Goal: Task Accomplishment & Management: Use online tool/utility

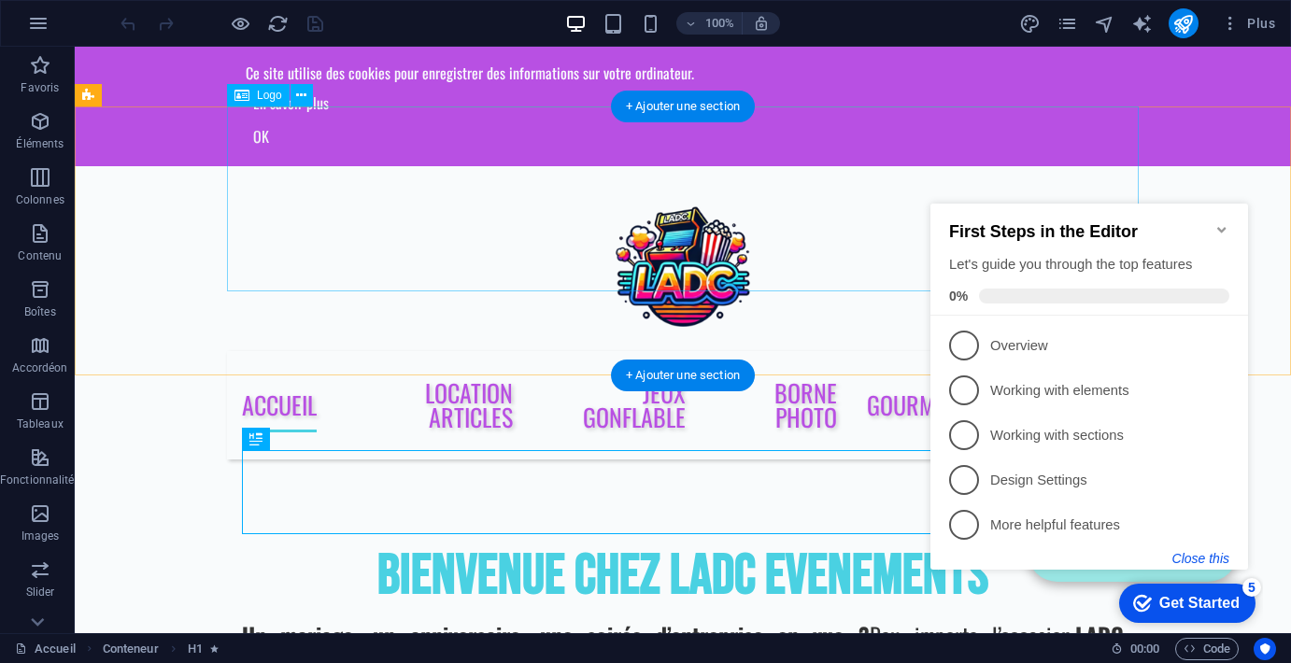
click at [1209, 559] on button "Close this" at bounding box center [1200, 558] width 57 height 15
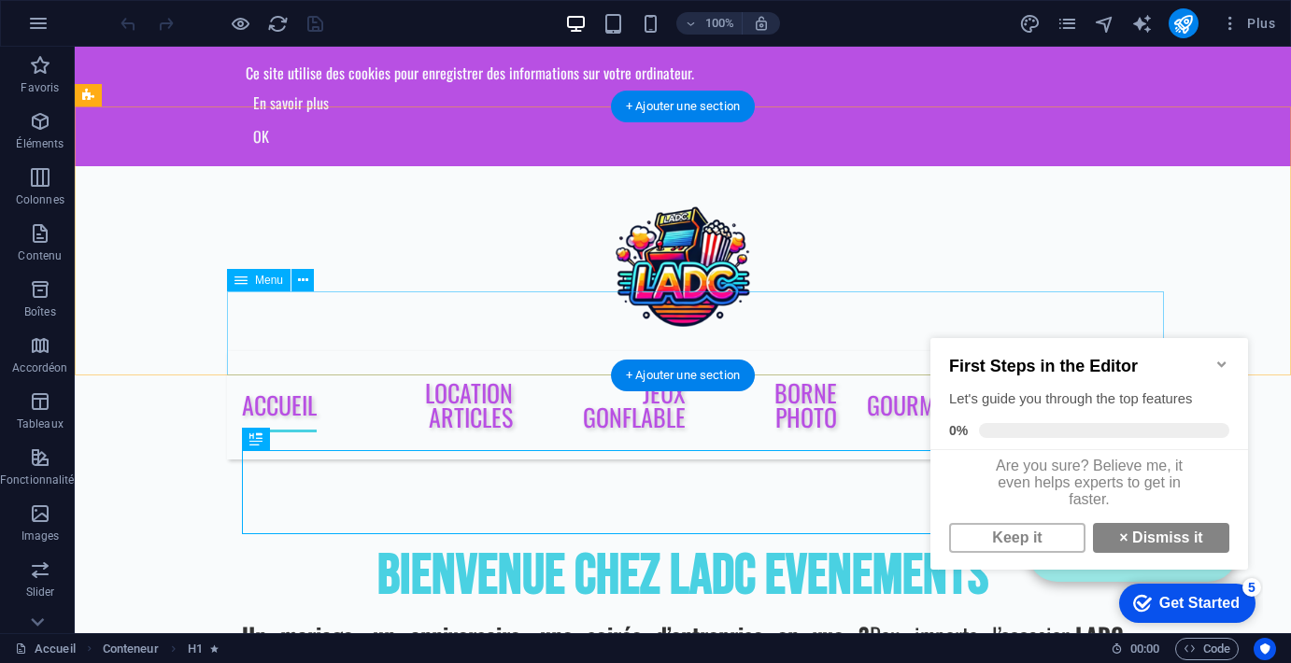
click at [357, 351] on nav "Accueil Location Articles Jeux Gonflable borne photo Gourmandises Contact" at bounding box center [682, 405] width 911 height 108
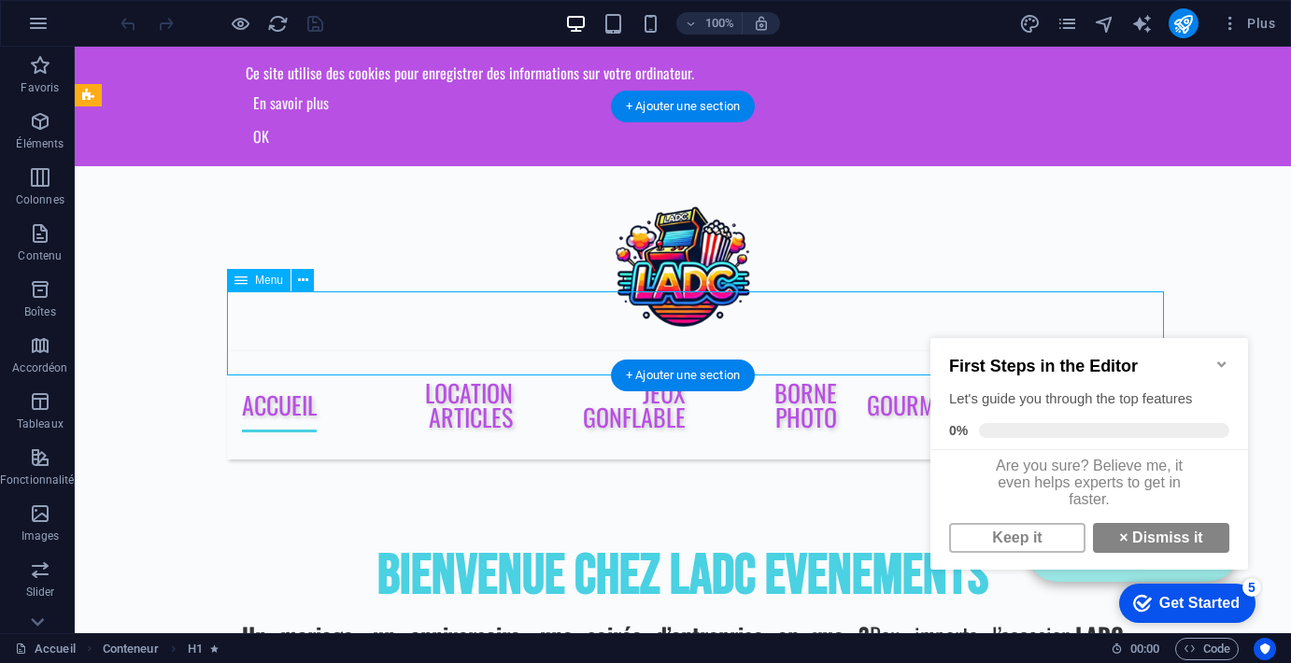
click at [357, 351] on nav "Accueil Location Articles Jeux Gonflable borne photo Gourmandises Contact" at bounding box center [682, 405] width 911 height 108
select select
select select "1"
select select
select select "2"
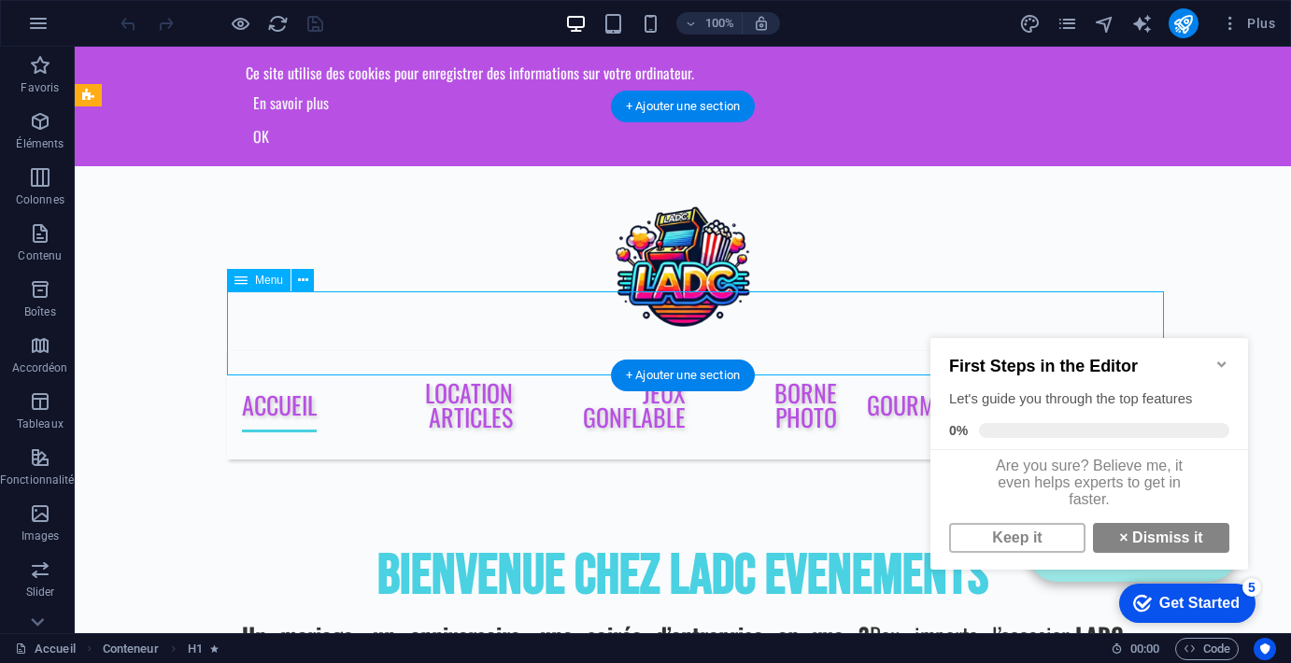
select select
select select "3"
select select
select select "4"
select select
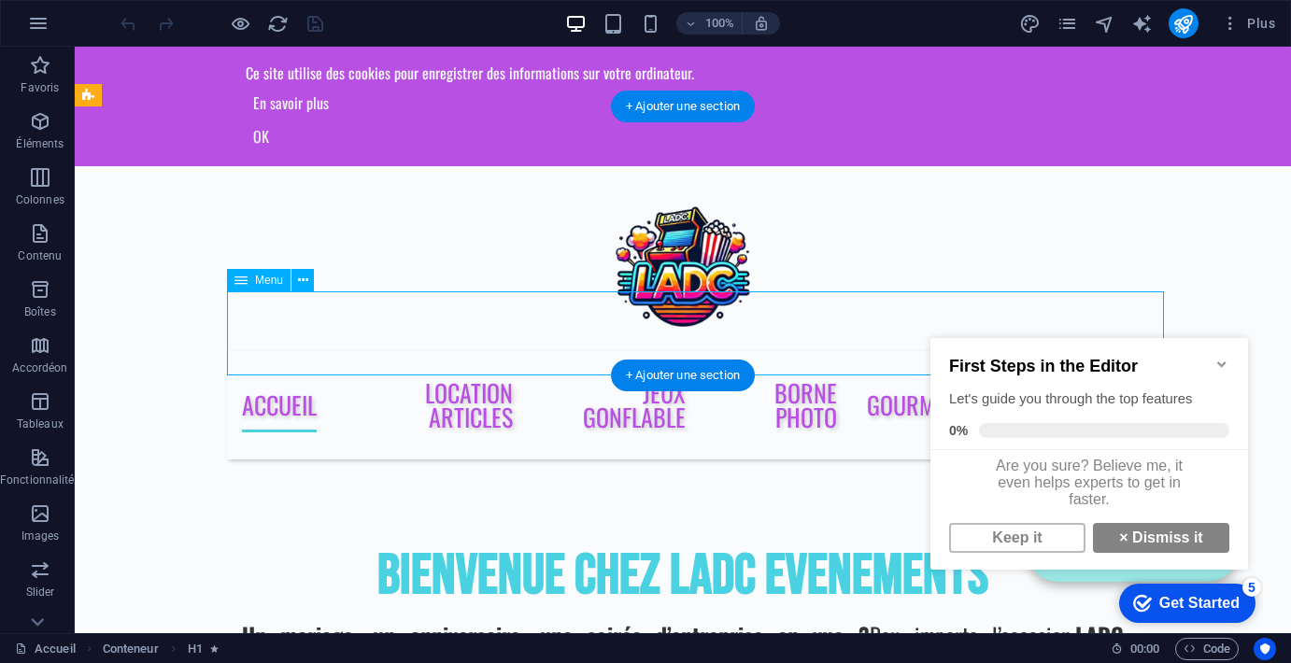
select select "6"
select select
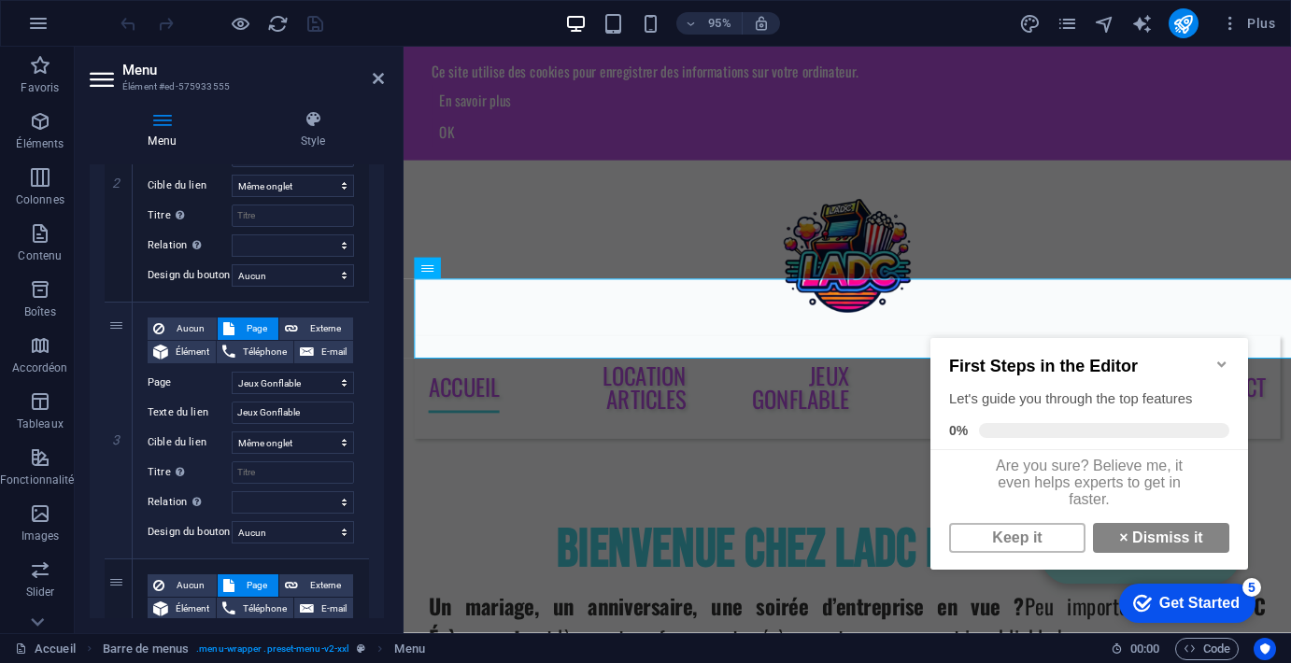
scroll to position [570, 0]
click at [303, 406] on input "Jeux Gonflable" at bounding box center [293, 411] width 122 height 22
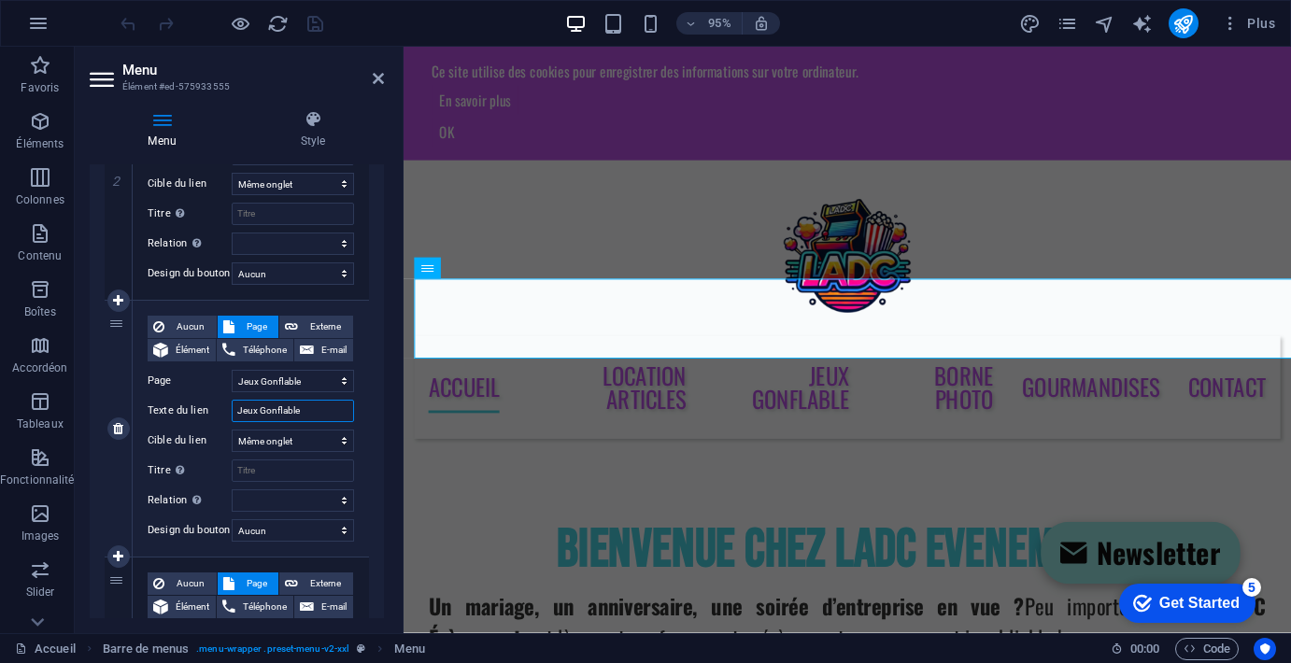
type input "Jeux Gonflables"
select select
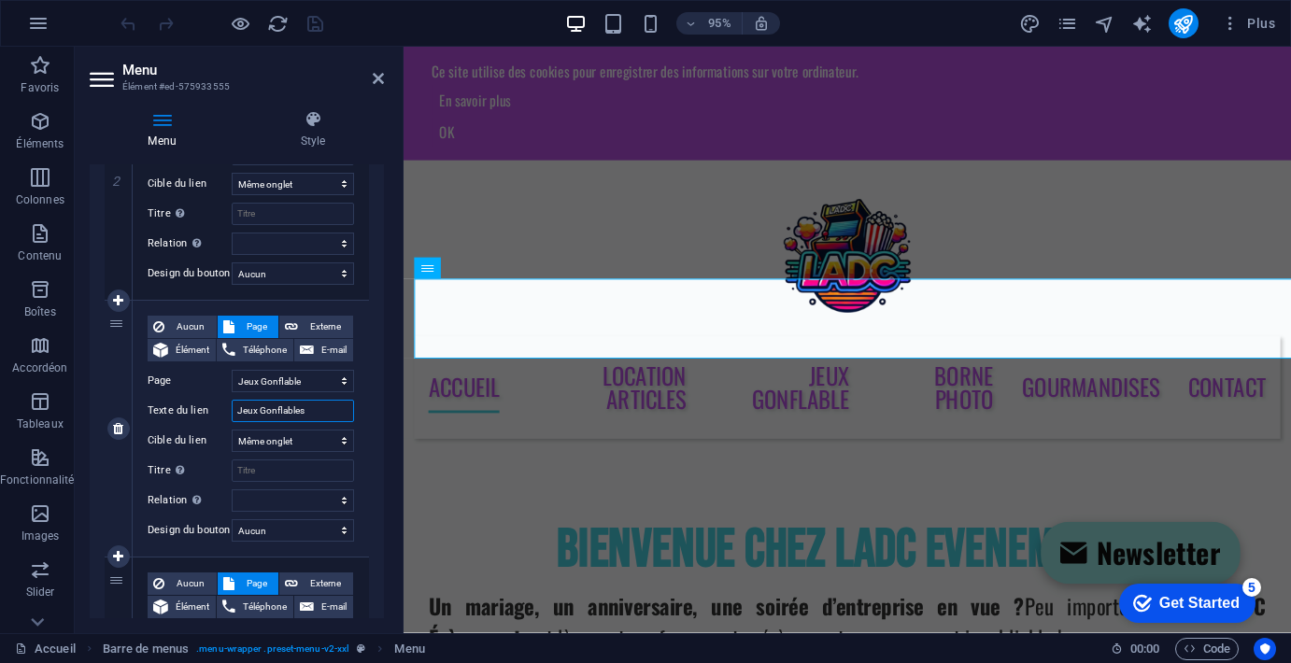
select select
type input "Jeux Gonflables"
click at [943, 202] on div at bounding box center [870, 258] width 911 height 185
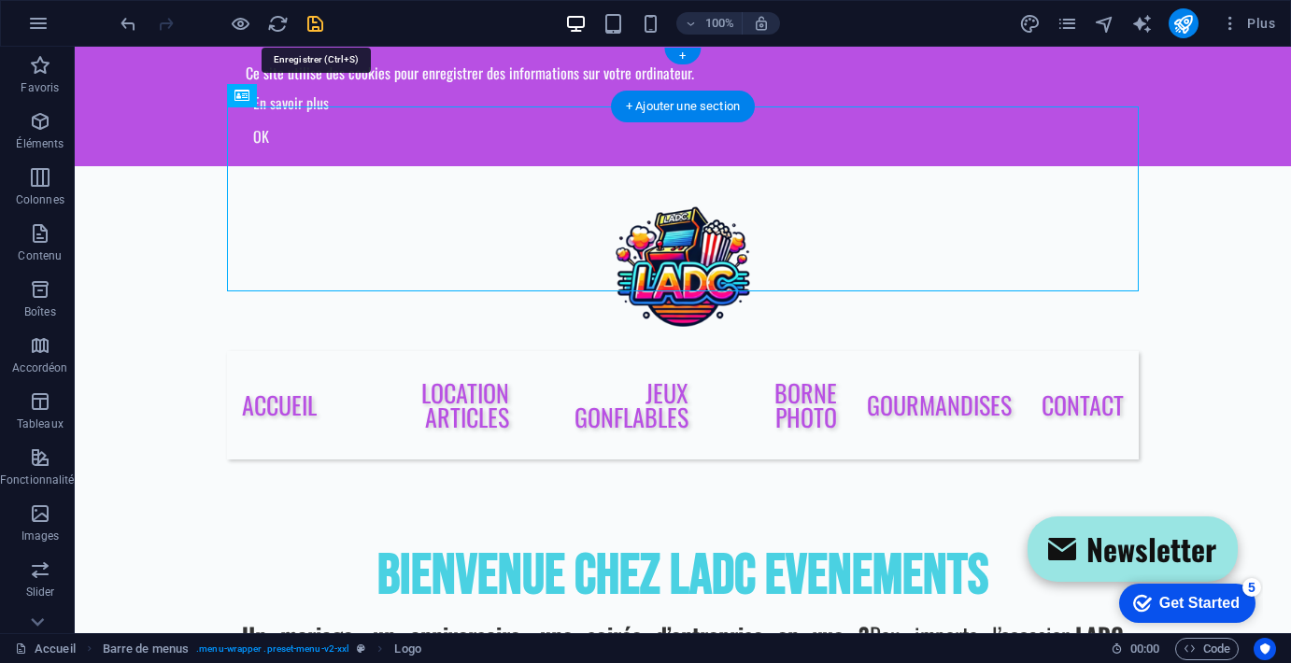
click at [318, 21] on icon "save" at bounding box center [314, 23] width 21 height 21
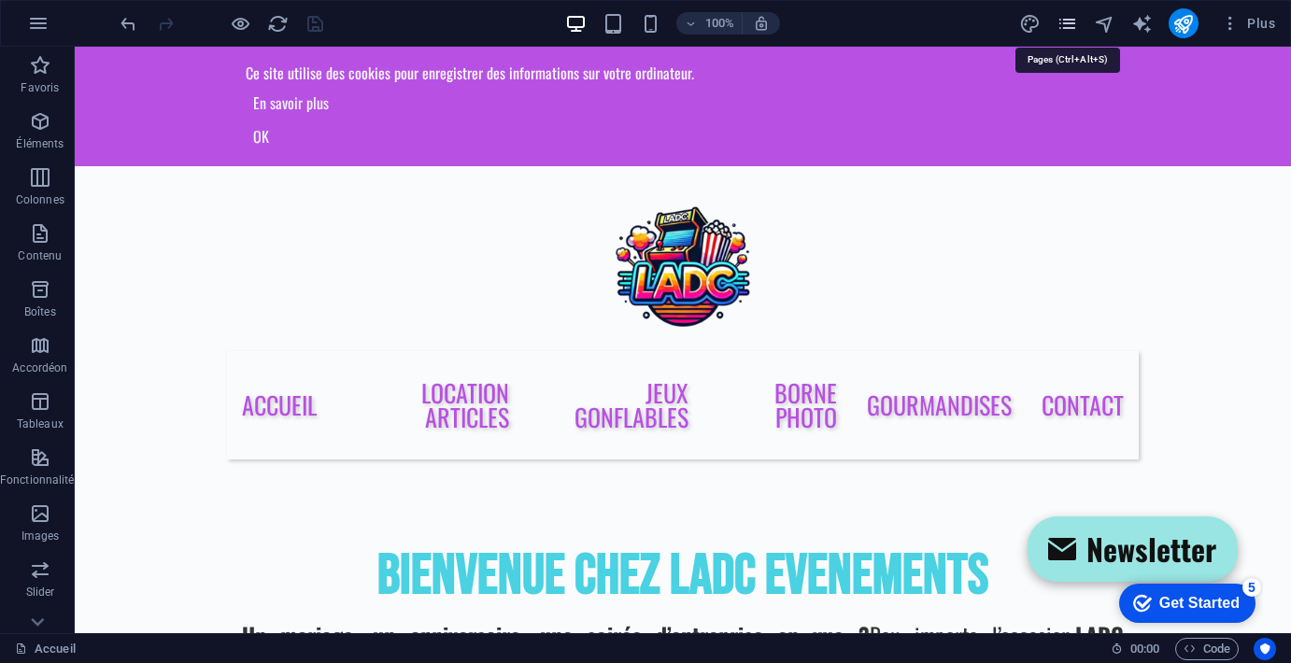
click at [1065, 29] on icon "pages" at bounding box center [1066, 23] width 21 height 21
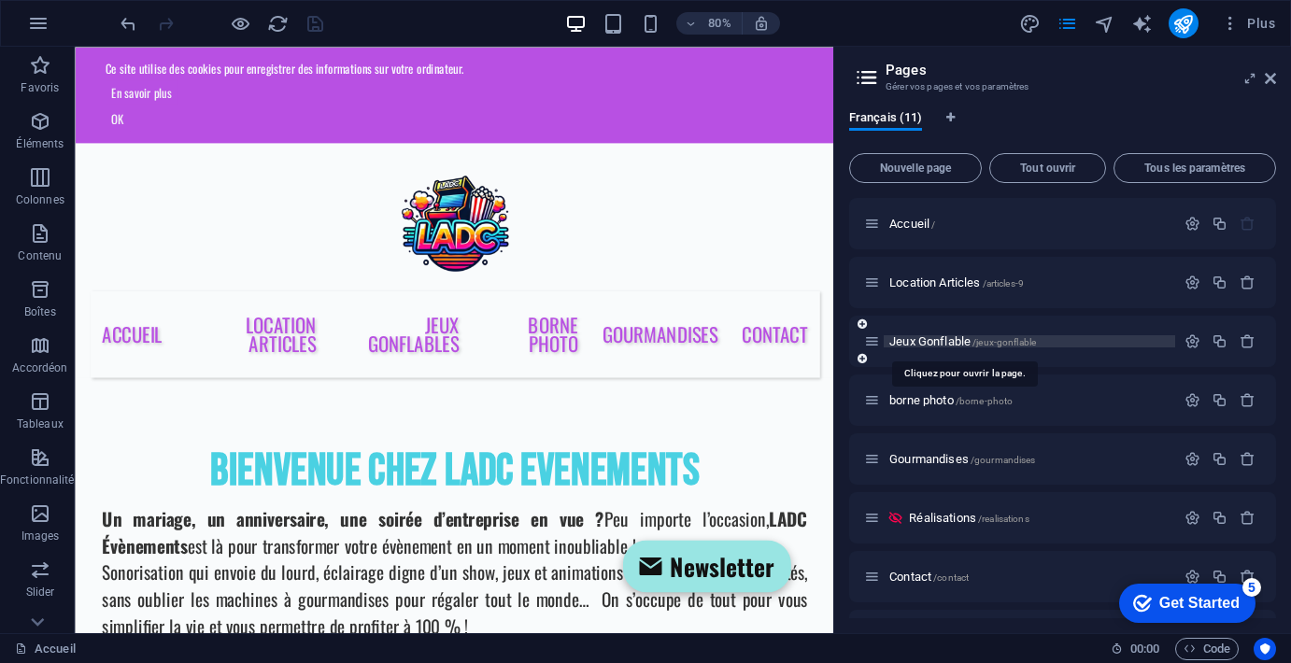
click at [949, 340] on span "Jeux Gonflable /jeux-gonflable" at bounding box center [962, 341] width 147 height 14
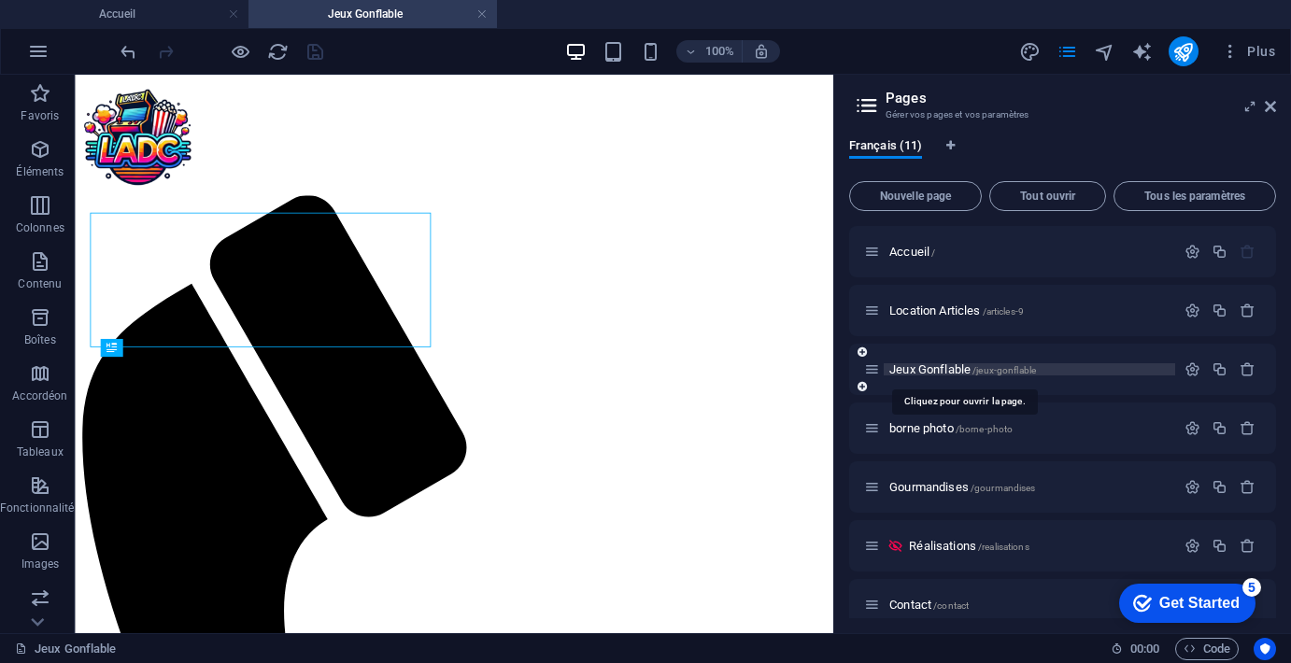
scroll to position [0, 0]
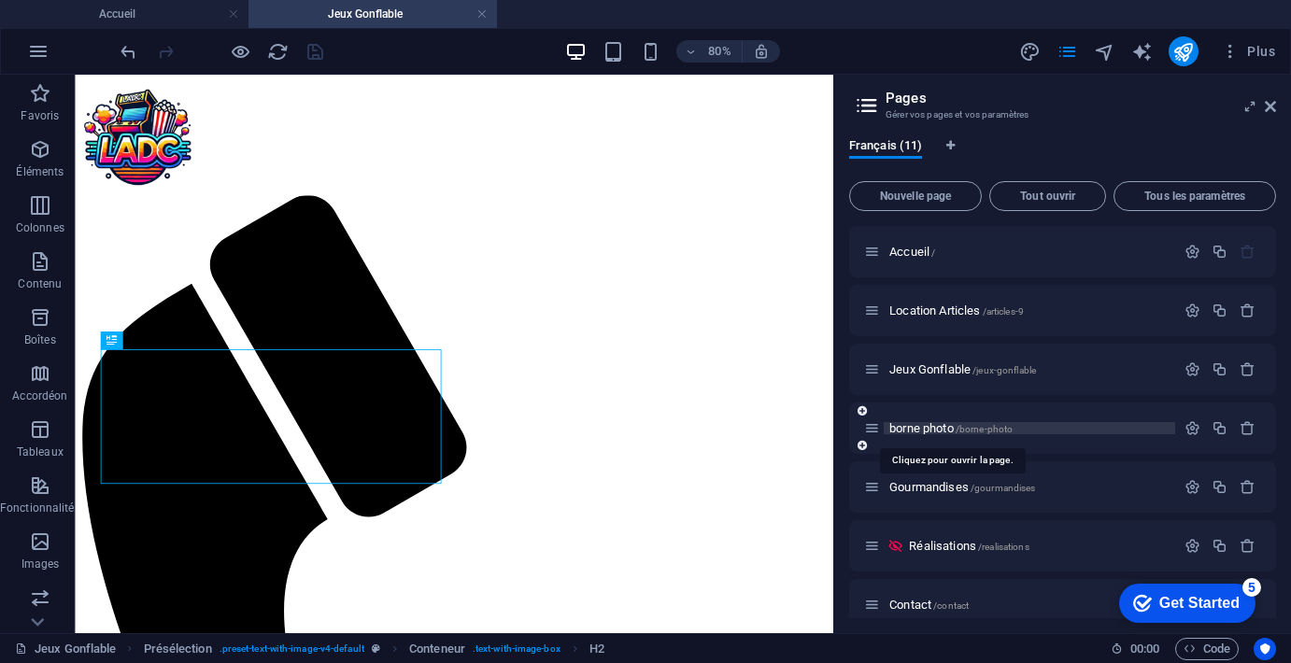
click at [923, 430] on span "borne photo /borne-photo" at bounding box center [950, 428] width 123 height 14
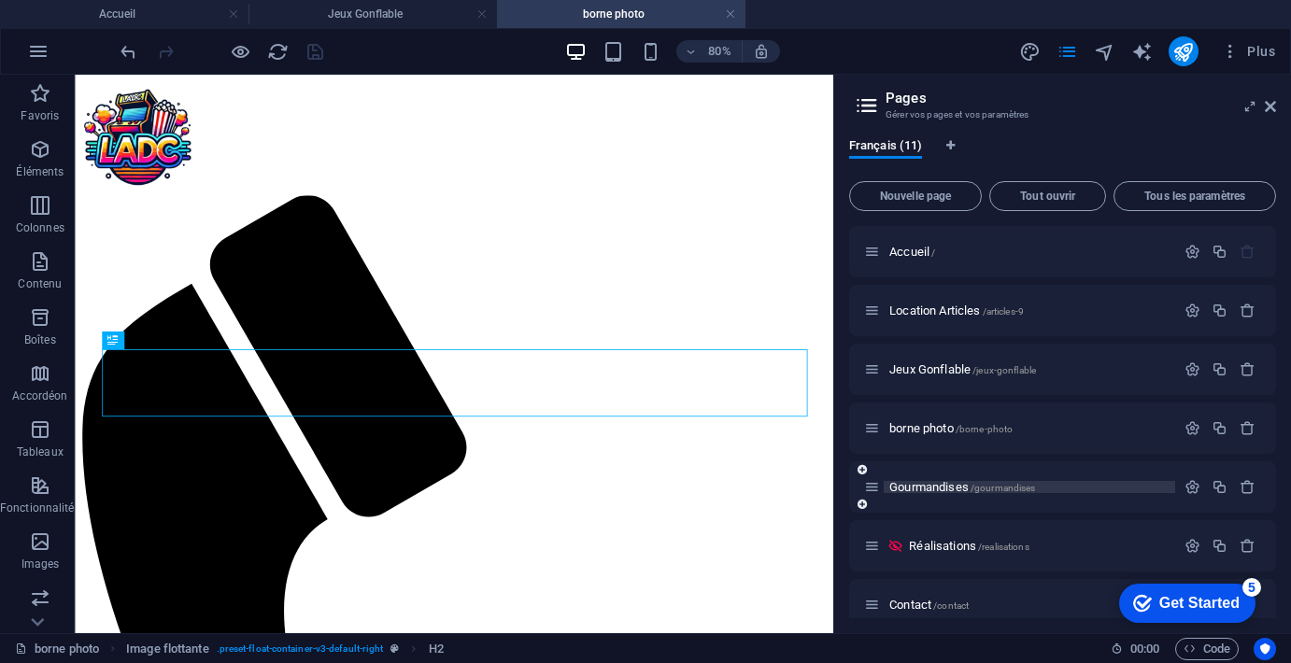
click at [929, 481] on span "Gourmandises /gourmandises" at bounding box center [962, 487] width 146 height 14
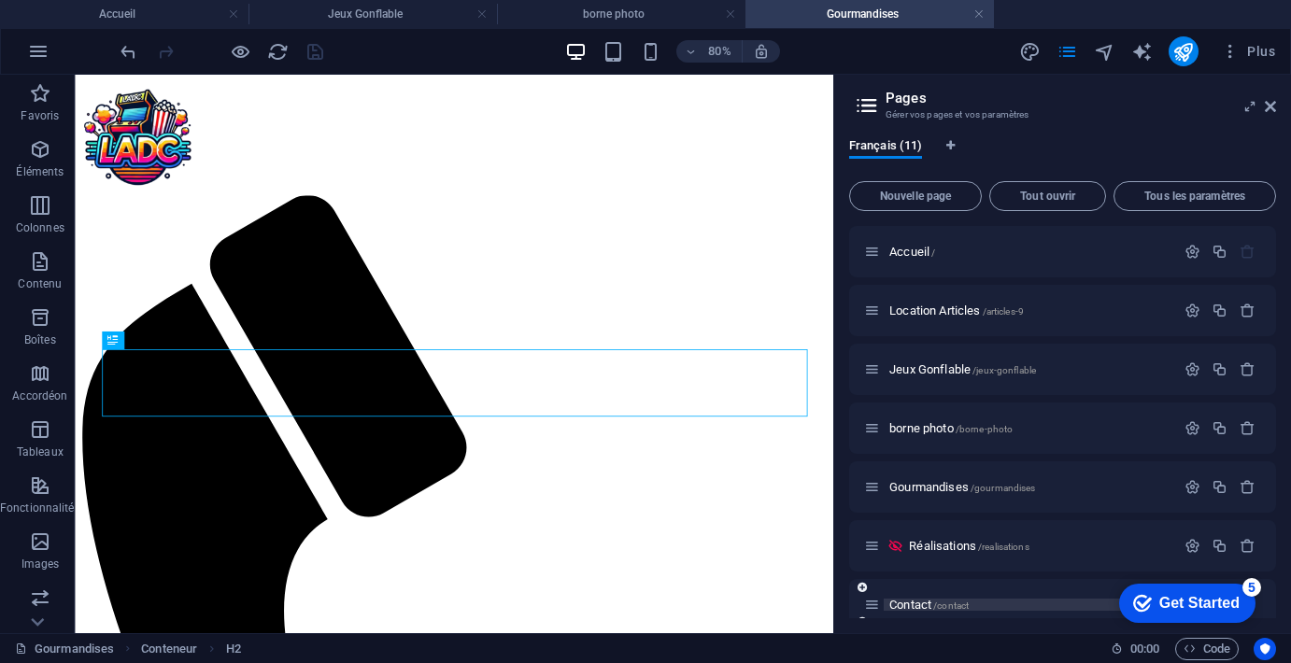
click at [912, 606] on span "Contact /contact" at bounding box center [928, 605] width 79 height 14
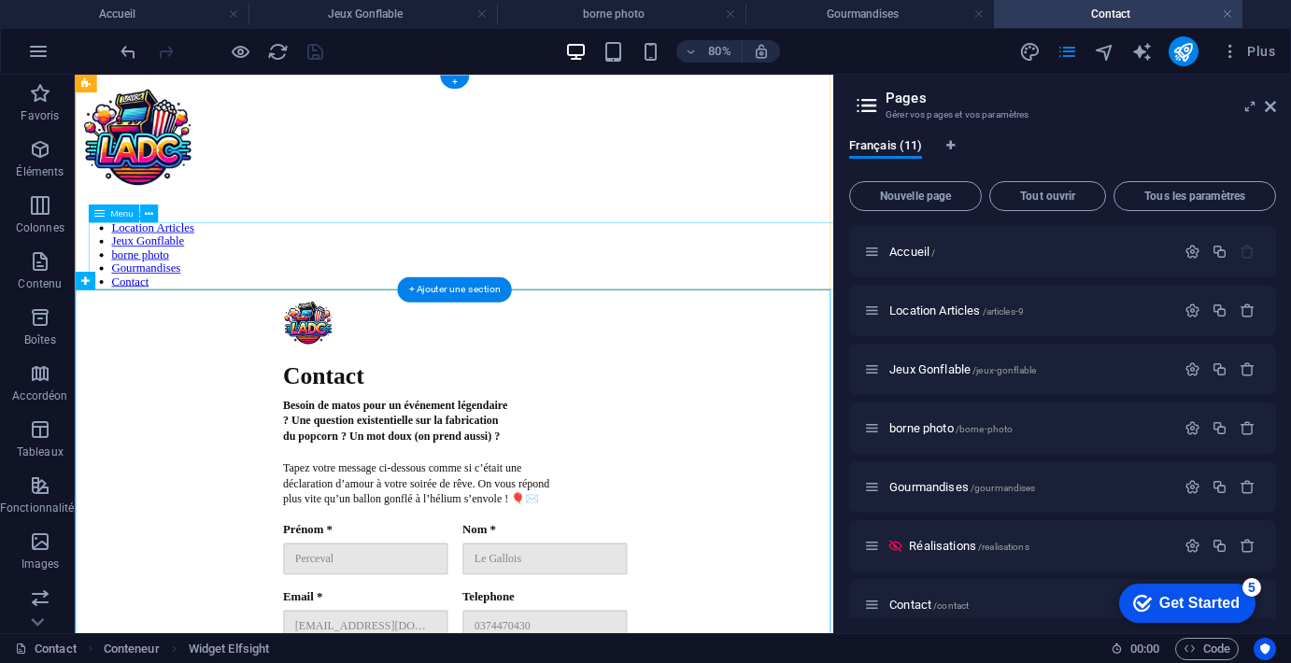
click at [527, 295] on nav "Accueil Location Articles Jeux Gonflable borne photo Gourmandises Contact" at bounding box center [548, 291] width 933 height 101
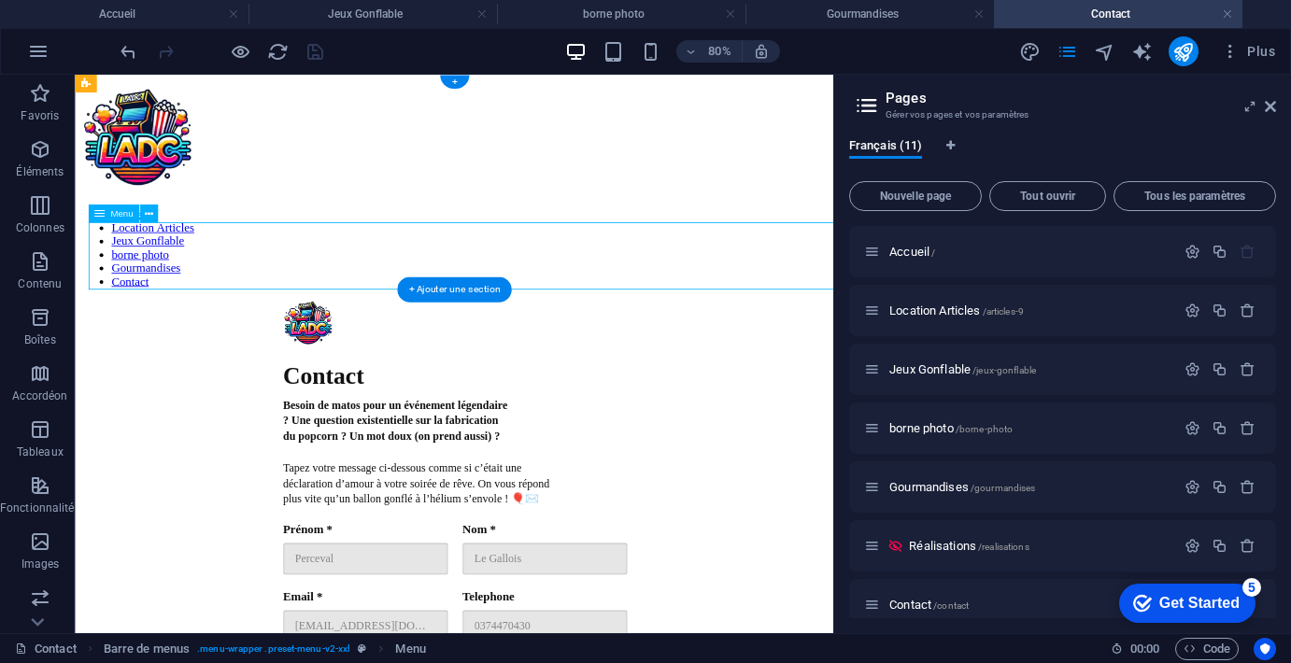
click at [527, 295] on nav "Accueil Location Articles Jeux Gonflable borne photo Gourmandises Contact" at bounding box center [548, 291] width 933 height 101
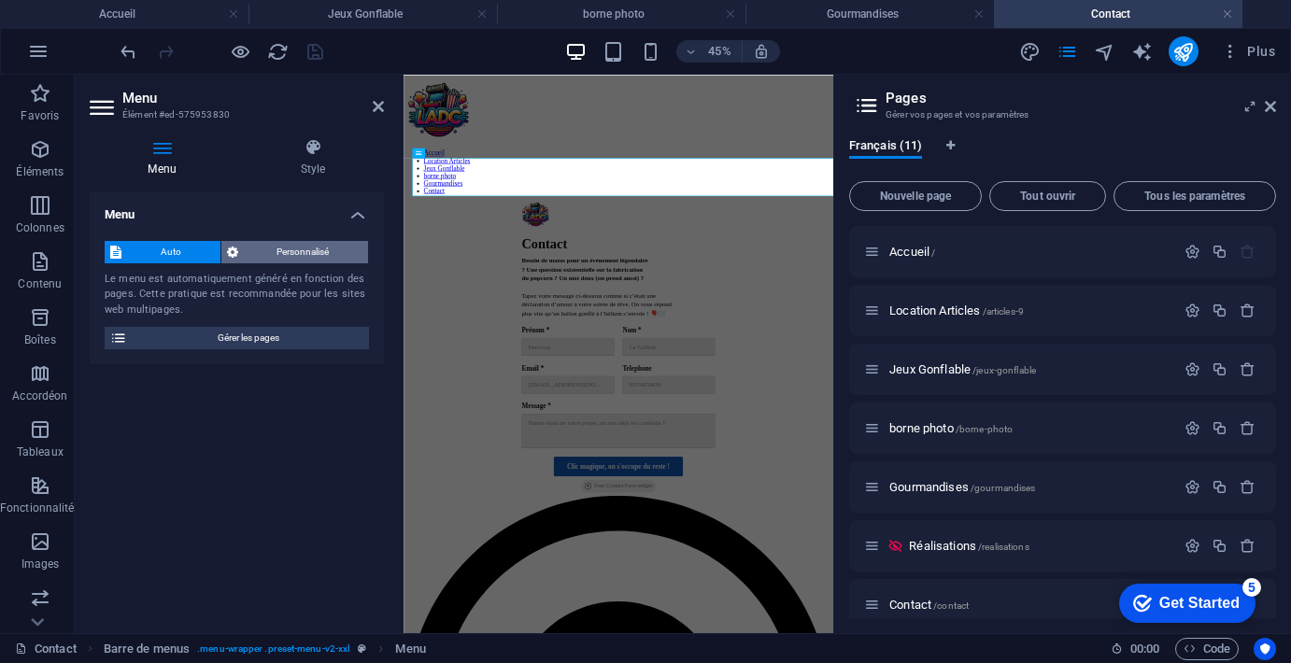
click at [279, 258] on span "Personnalisé" at bounding box center [304, 252] width 120 height 22
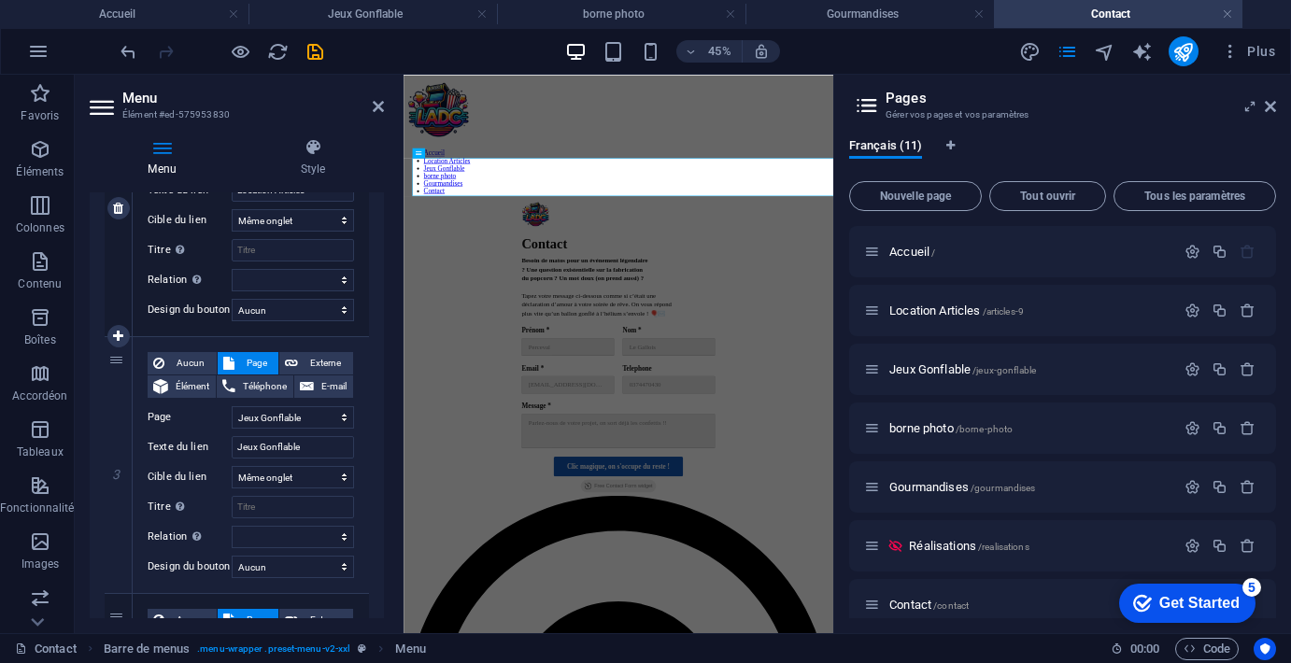
scroll to position [562, 0]
click at [320, 441] on input "Jeux Gonflable" at bounding box center [293, 446] width 122 height 22
type input "Jeux Gonflables"
select select
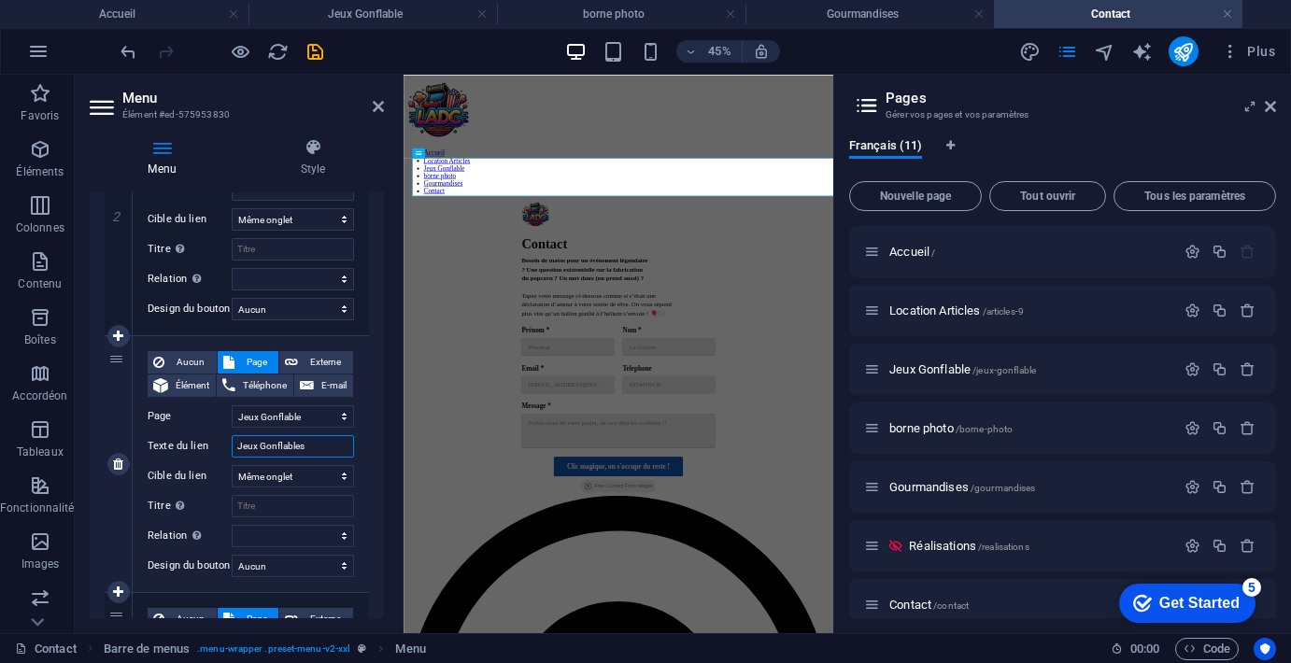
select select
type input "Jeux Gonflables"
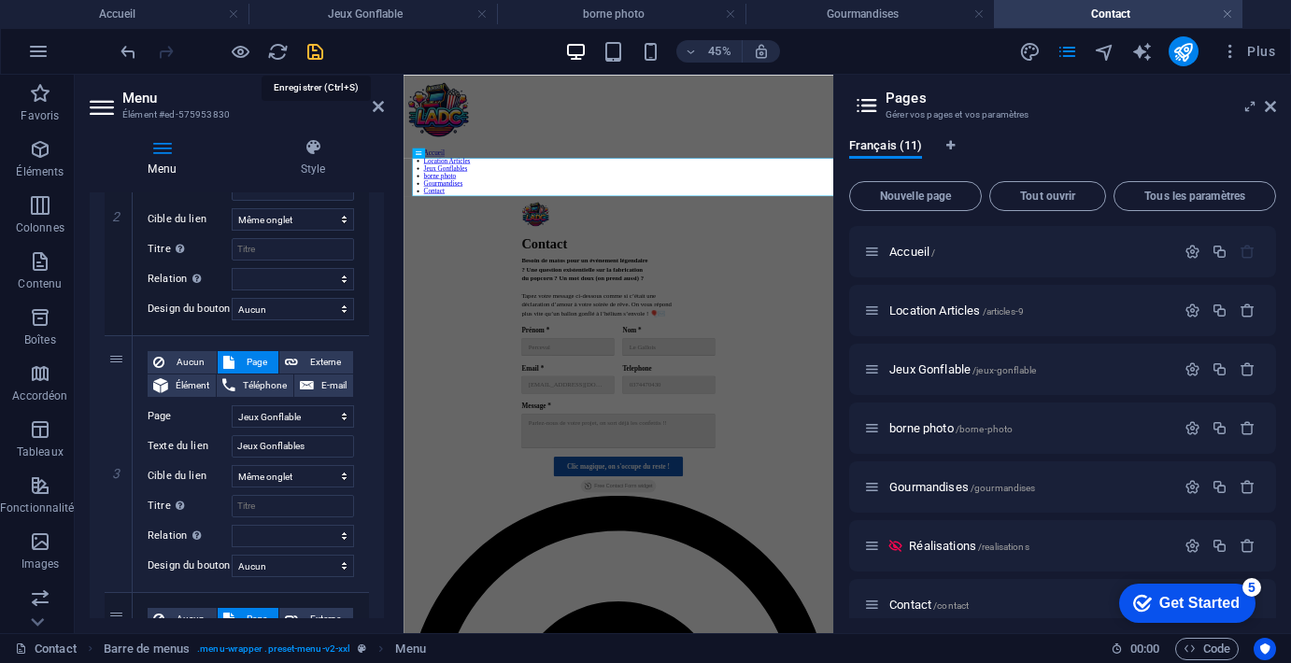
click at [315, 58] on icon "save" at bounding box center [314, 51] width 21 height 21
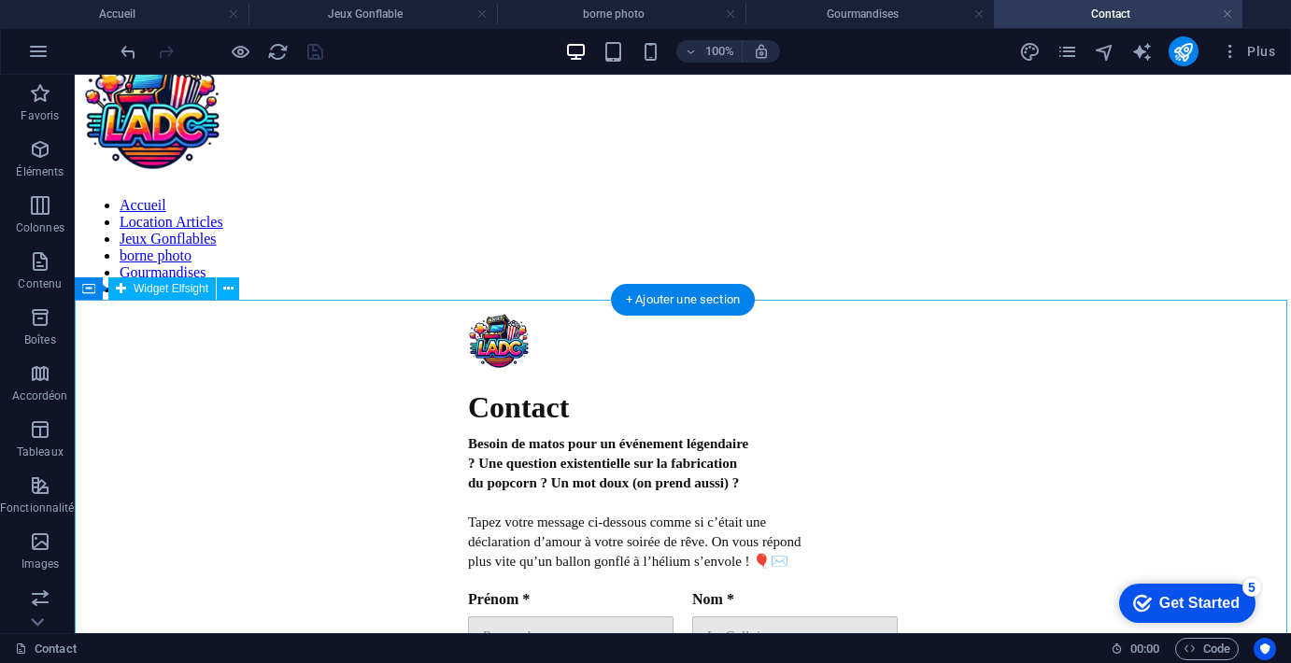
scroll to position [43, 0]
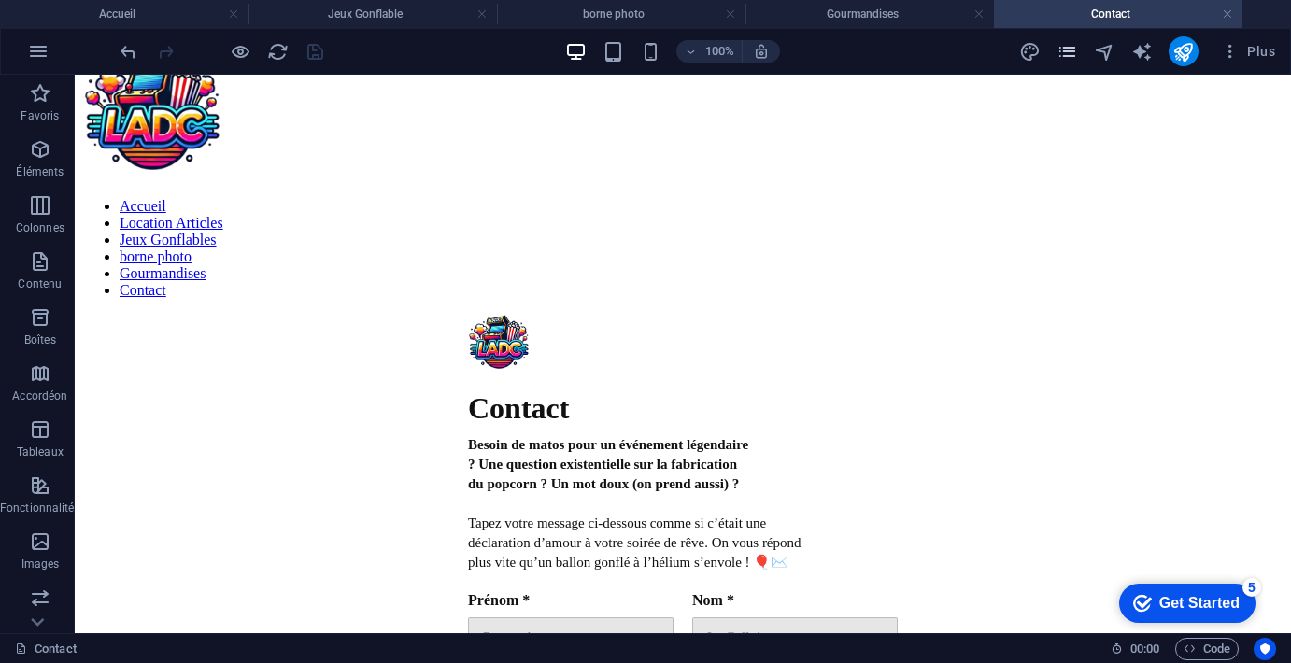
click at [1079, 47] on span "pages" at bounding box center [1067, 51] width 22 height 21
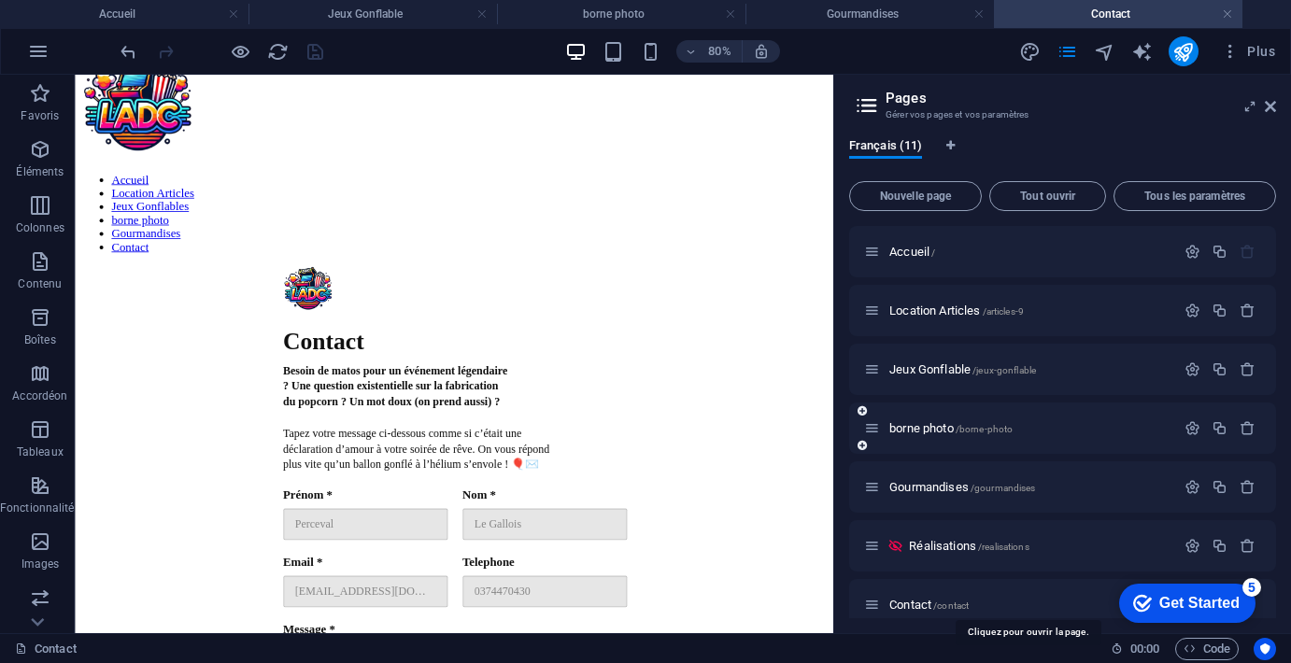
scroll to position [0, 0]
click at [919, 249] on span "Accueil /" at bounding box center [912, 252] width 46 height 14
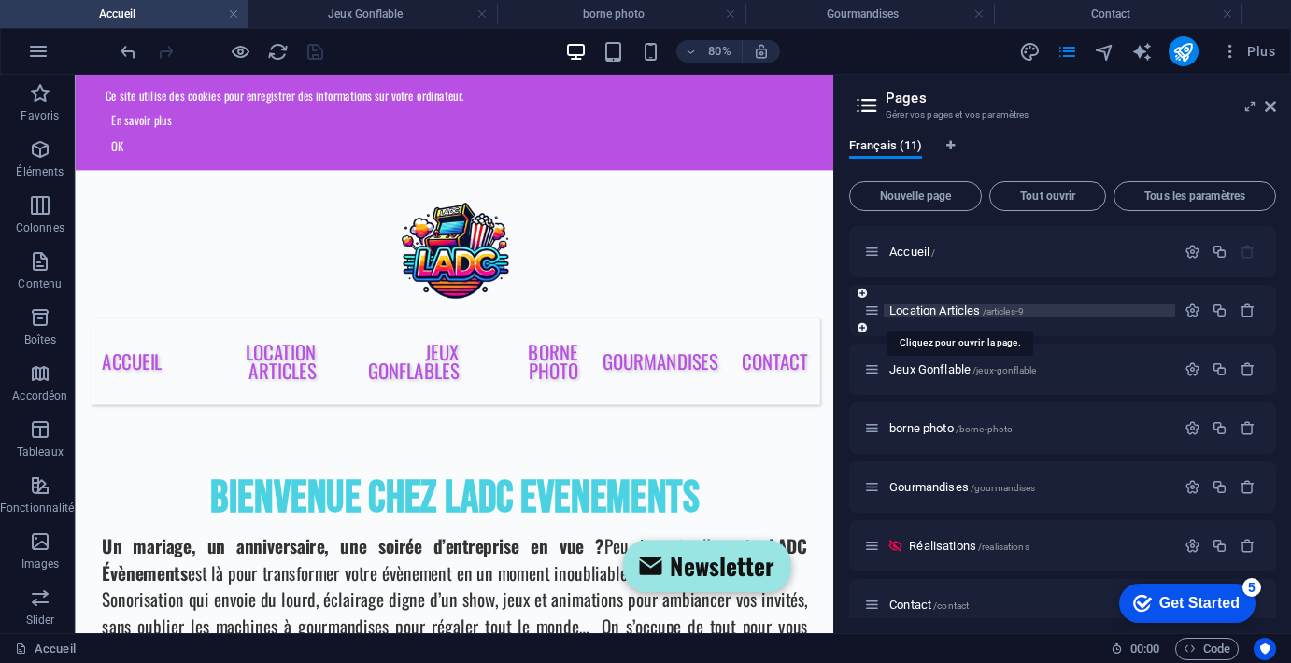
click at [915, 312] on span "Location Articles /articles-9" at bounding box center [956, 310] width 134 height 14
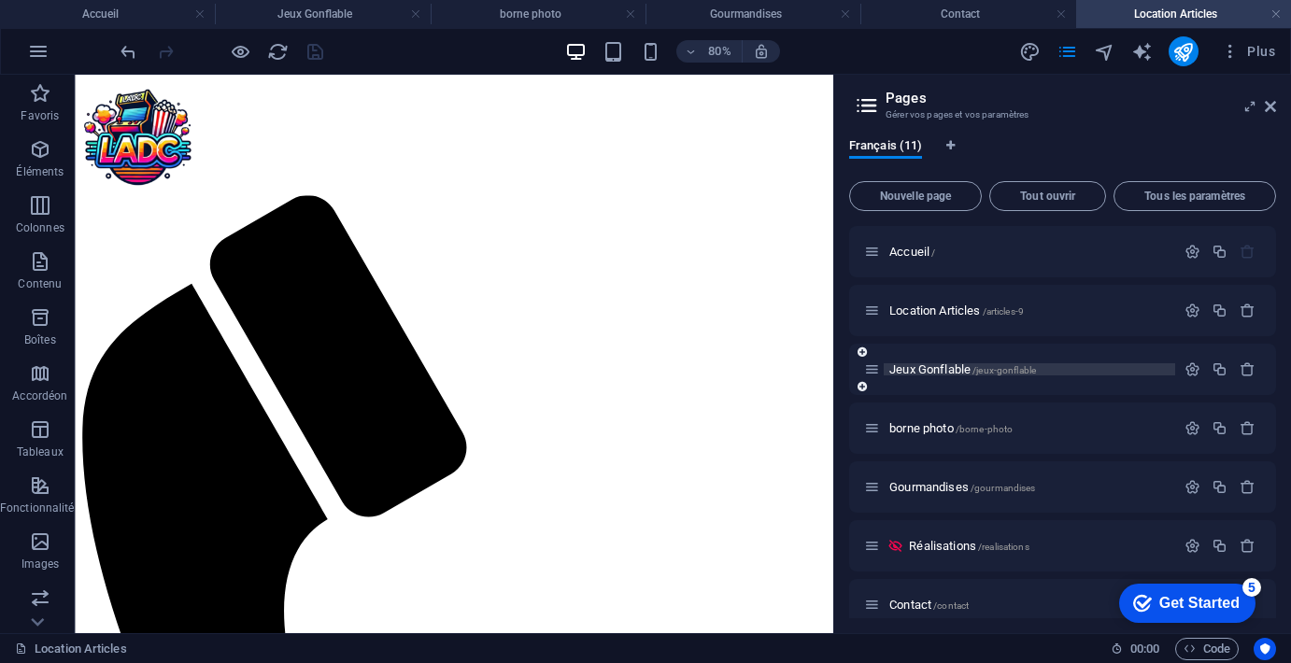
click at [924, 374] on span "Jeux Gonflable /jeux-gonflable" at bounding box center [962, 369] width 147 height 14
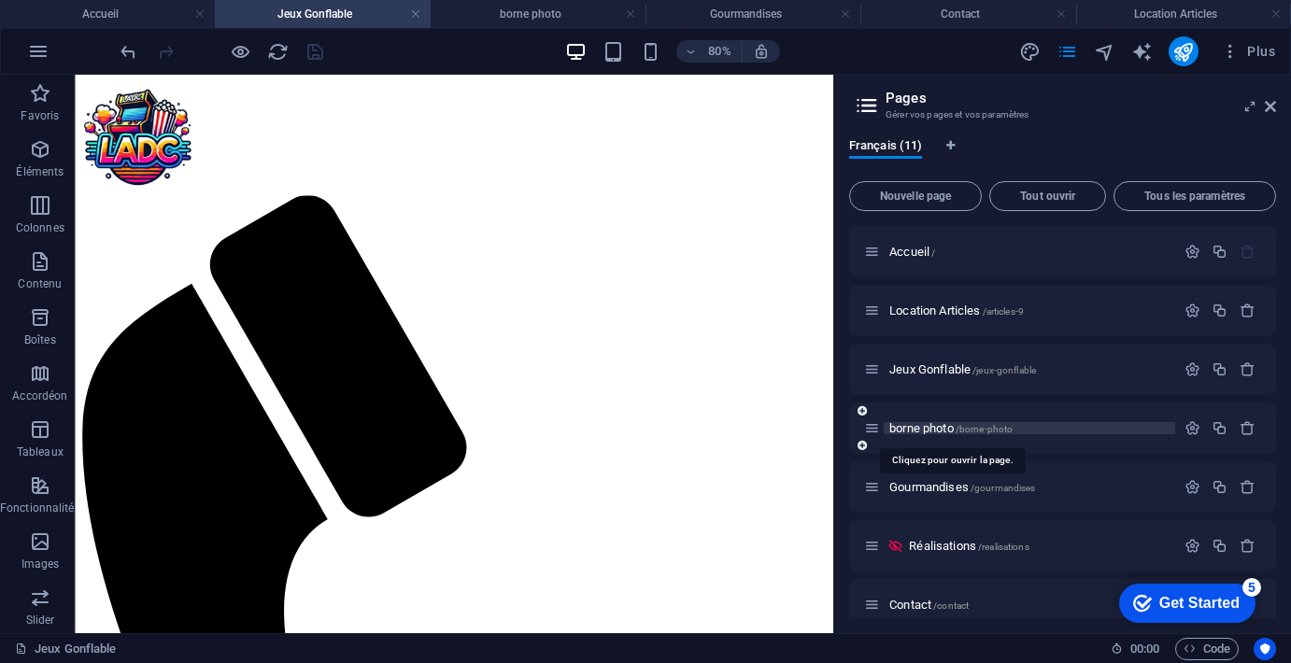
click at [924, 425] on span "borne photo /borne-photo" at bounding box center [950, 428] width 123 height 14
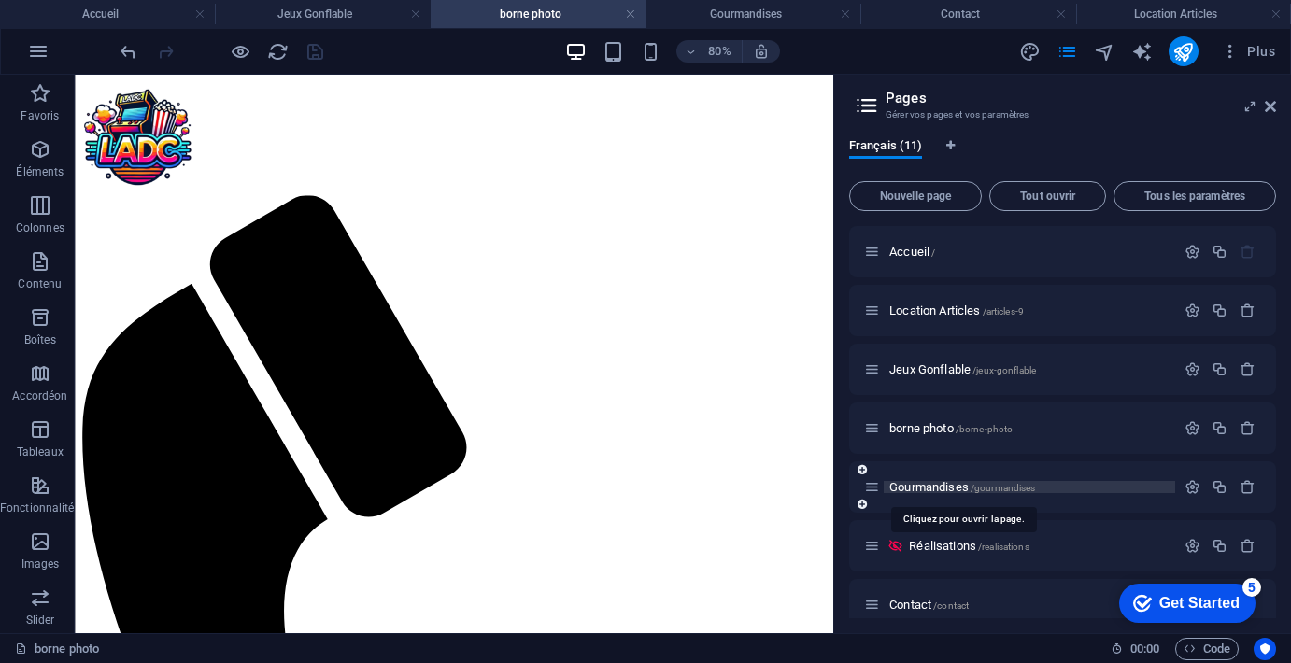
click at [933, 486] on span "Gourmandises /gourmandises" at bounding box center [962, 487] width 146 height 14
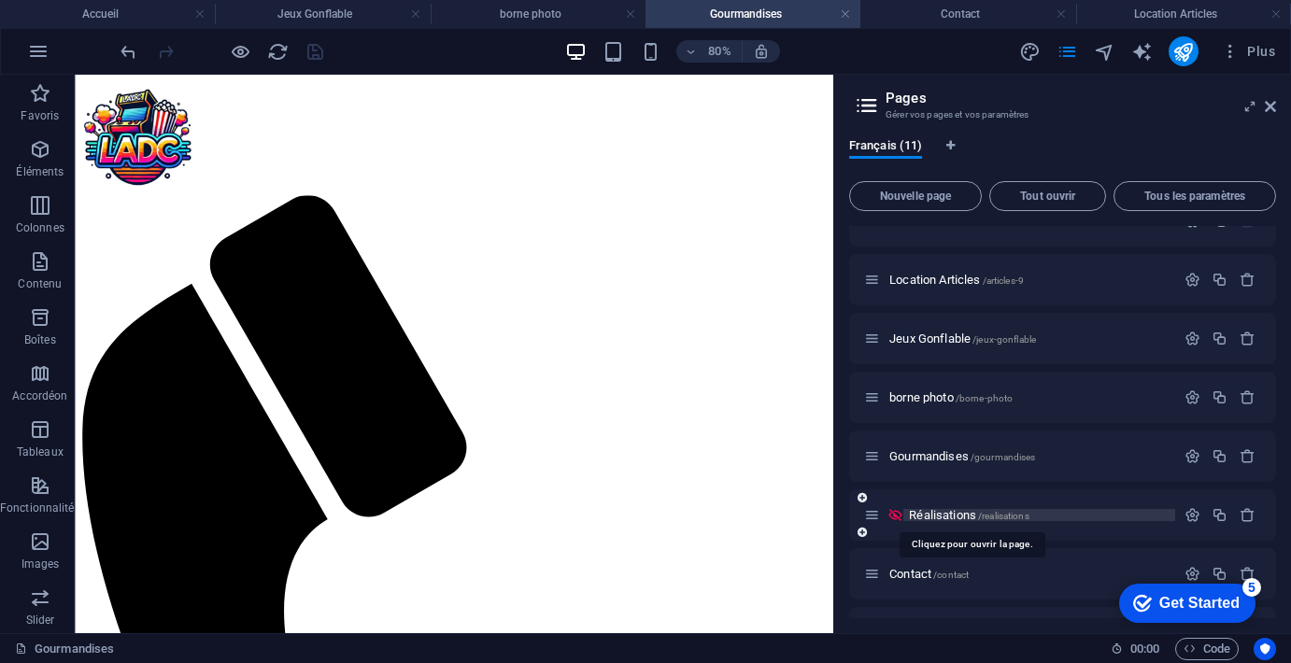
scroll to position [35, 0]
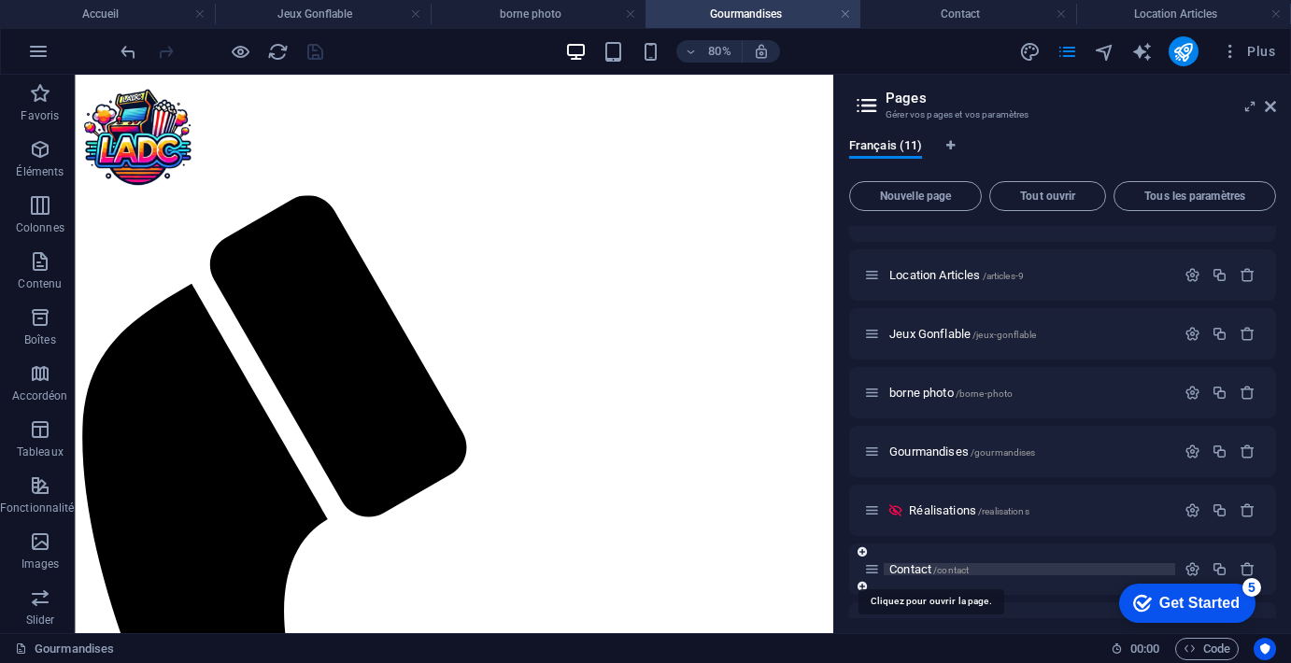
click at [911, 567] on span "Contact /contact" at bounding box center [928, 569] width 79 height 14
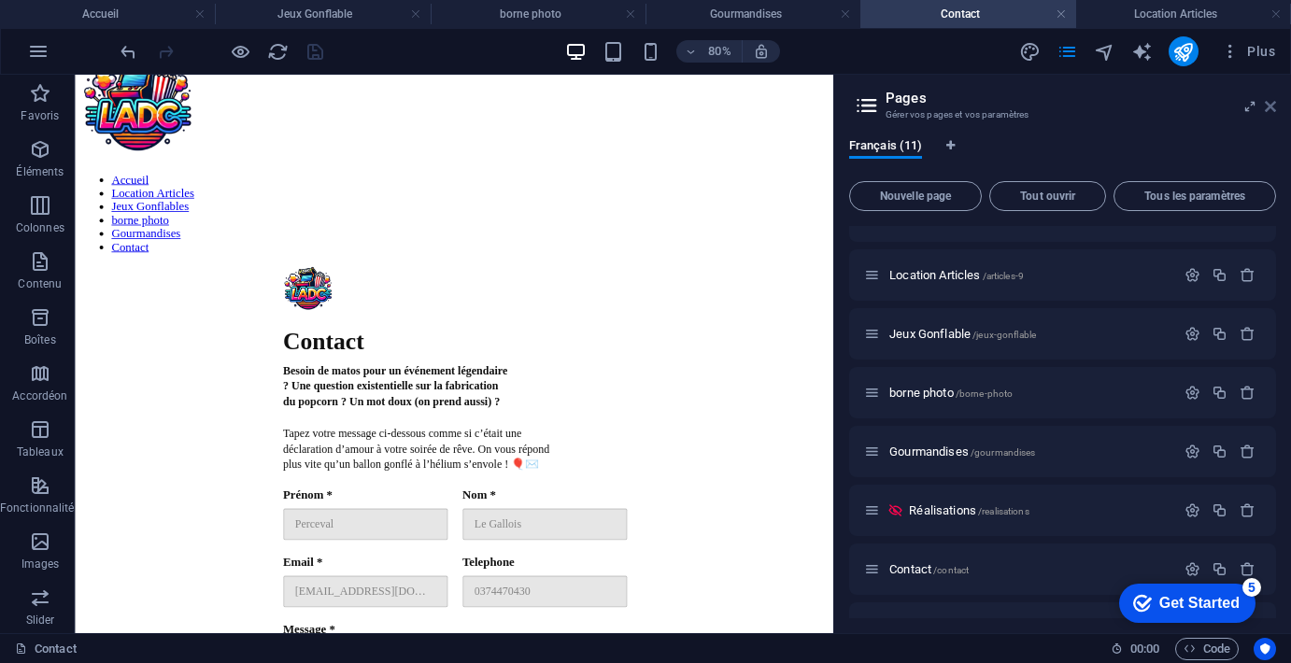
click at [1269, 106] on icon at bounding box center [1269, 106] width 11 height 15
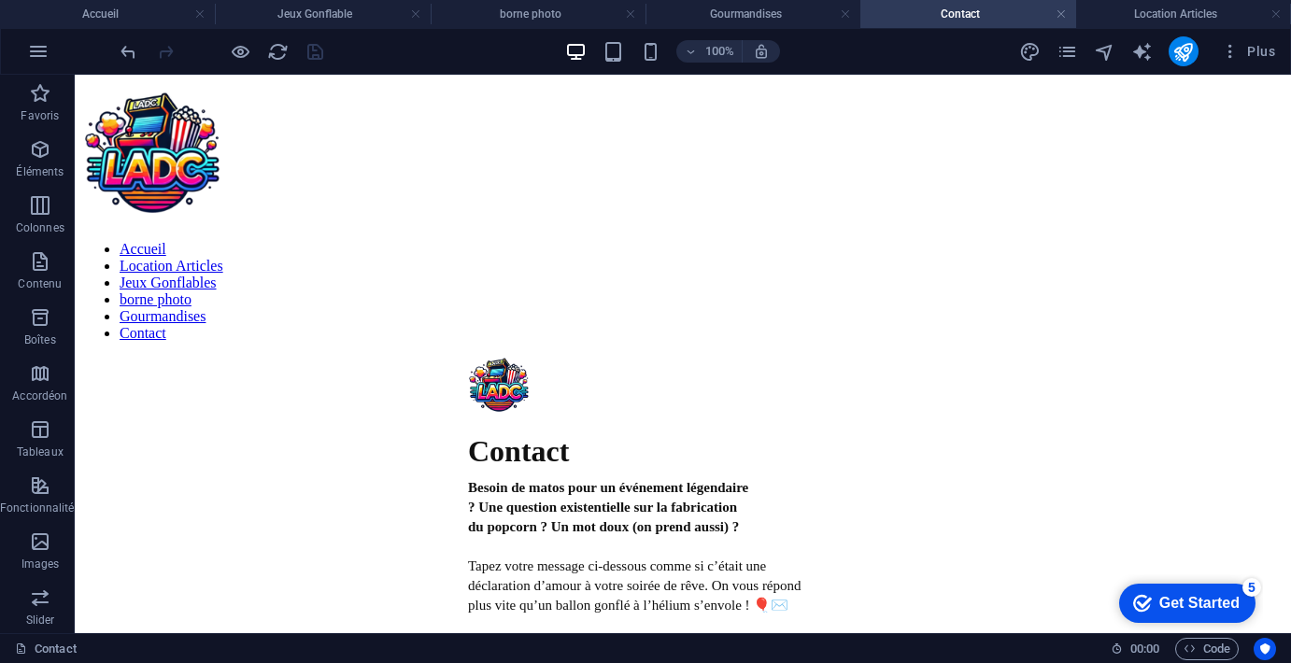
scroll to position [0, 0]
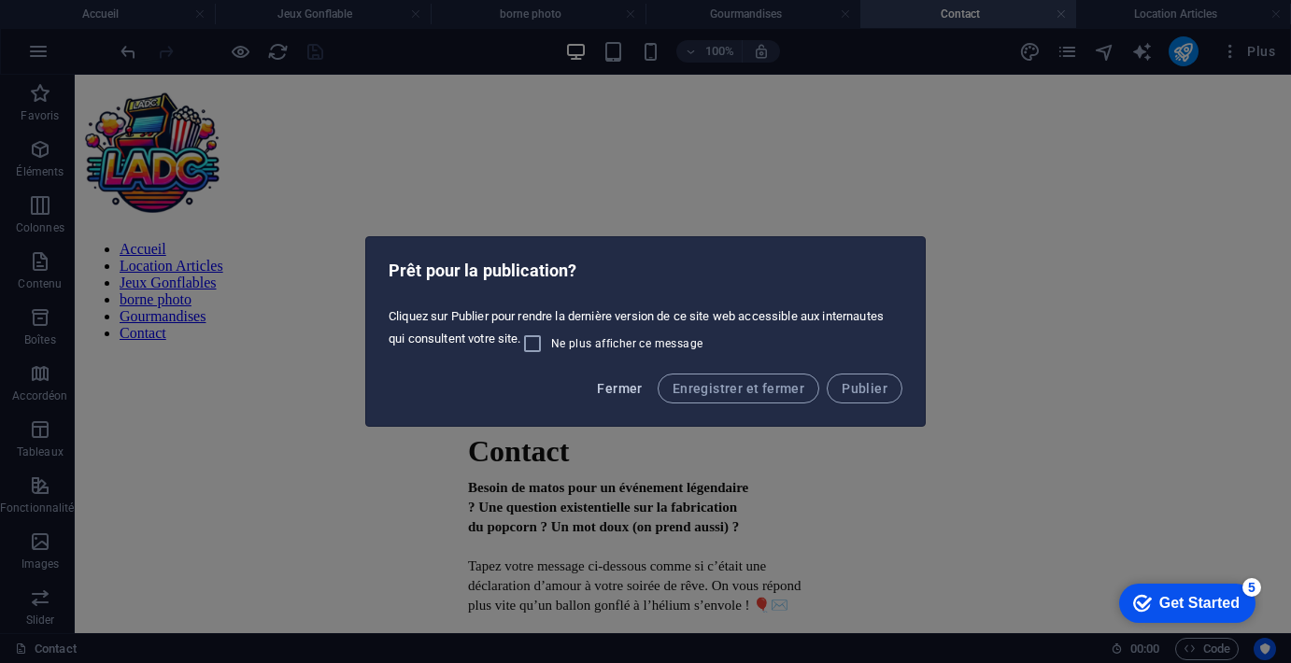
click at [615, 387] on span "Fermer" at bounding box center [619, 388] width 45 height 15
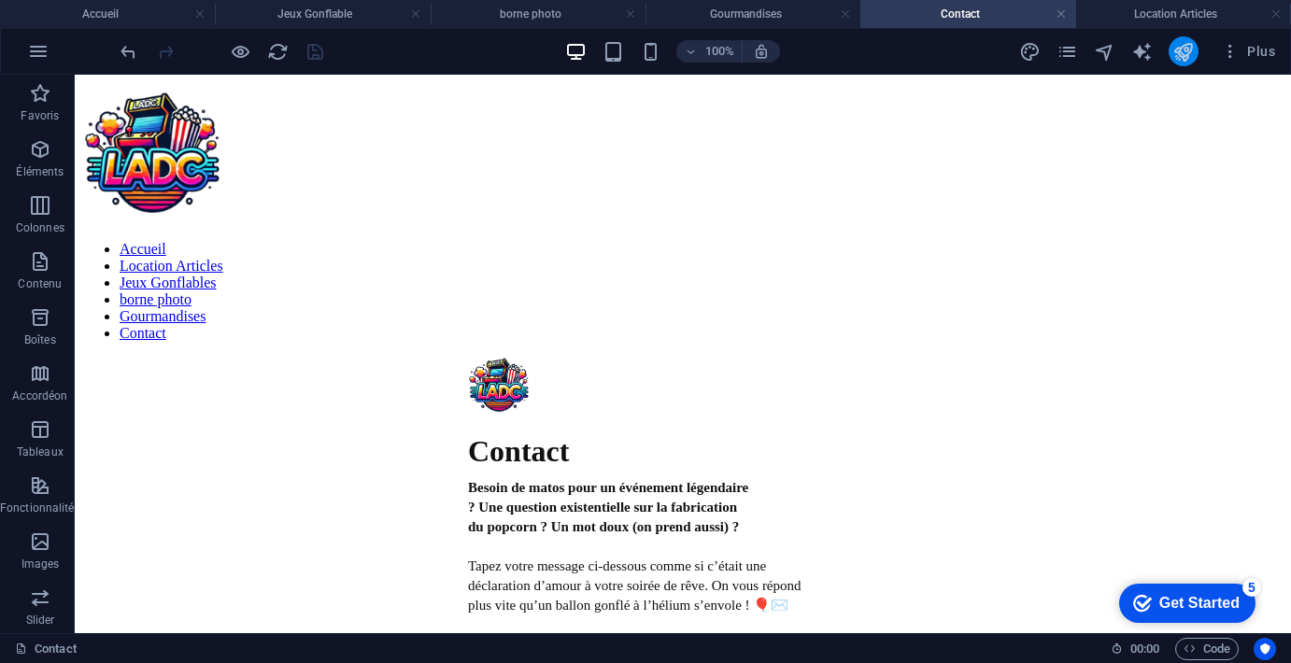
click at [1192, 63] on button "publish" at bounding box center [1183, 51] width 30 height 30
